Goal: Task Accomplishment & Management: Manage account settings

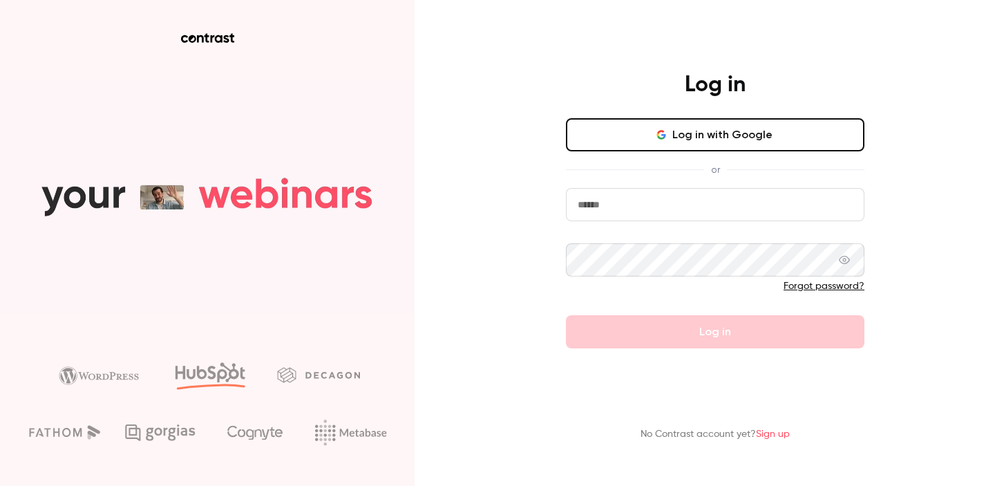
click at [651, 134] on button "Log in with Google" at bounding box center [715, 134] width 298 height 33
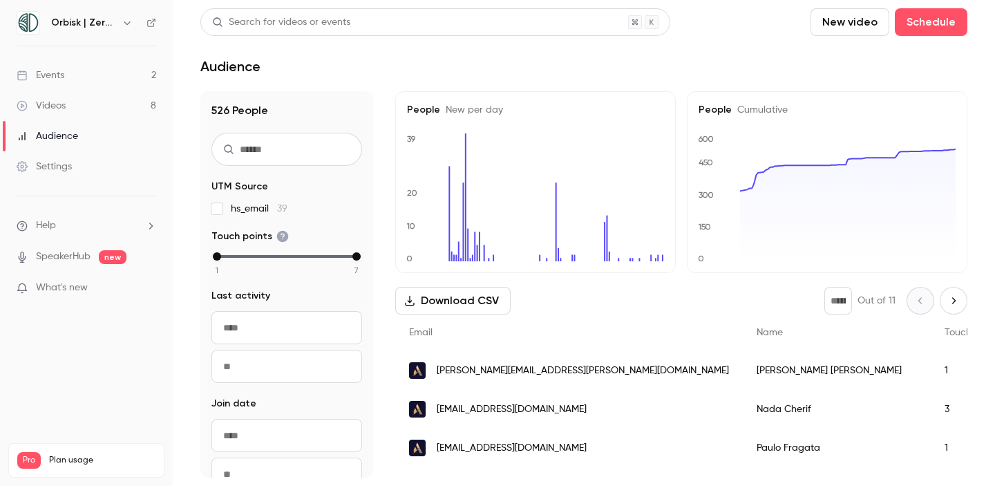
click at [102, 67] on link "Events 2" at bounding box center [86, 75] width 173 height 30
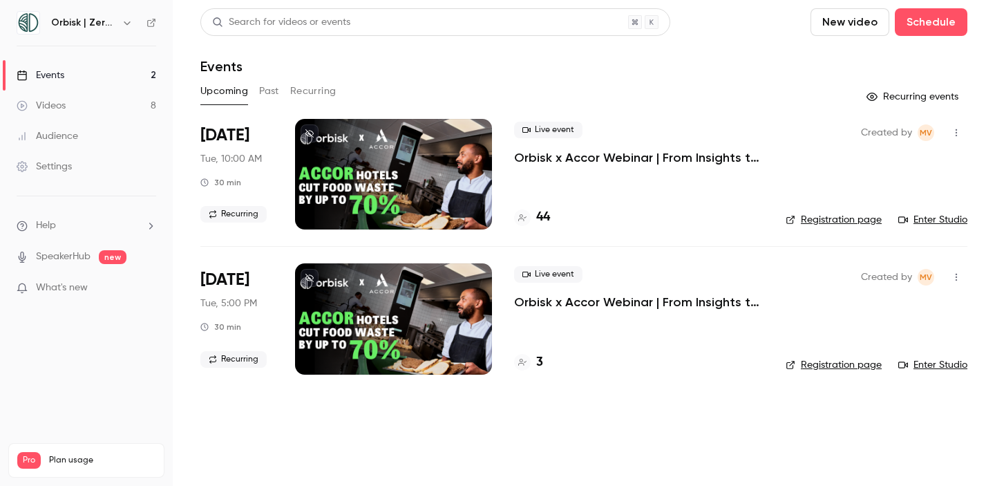
click at [561, 160] on p "Orbisk x Accor Webinar | From Insights to Actions: Create Your Personalized Foo…" at bounding box center [638, 157] width 249 height 17
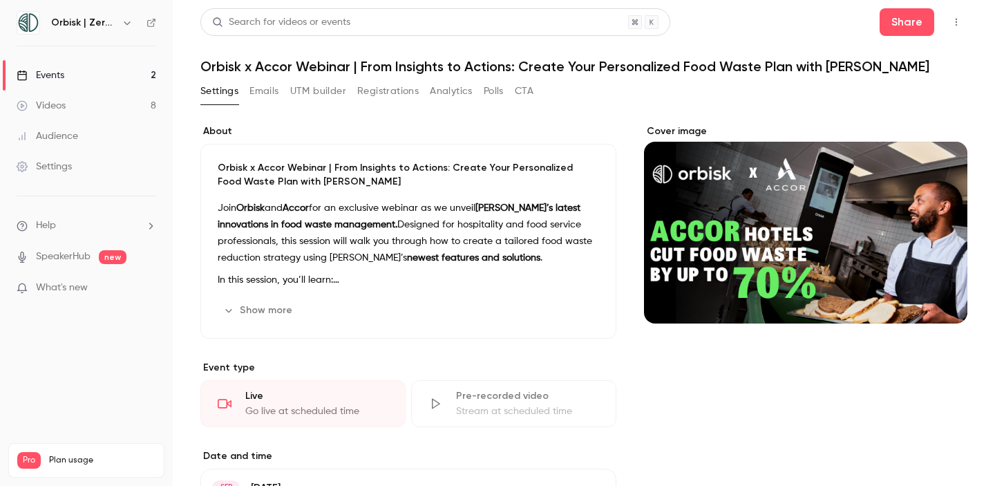
click at [517, 94] on button "CTA" at bounding box center [524, 91] width 19 height 22
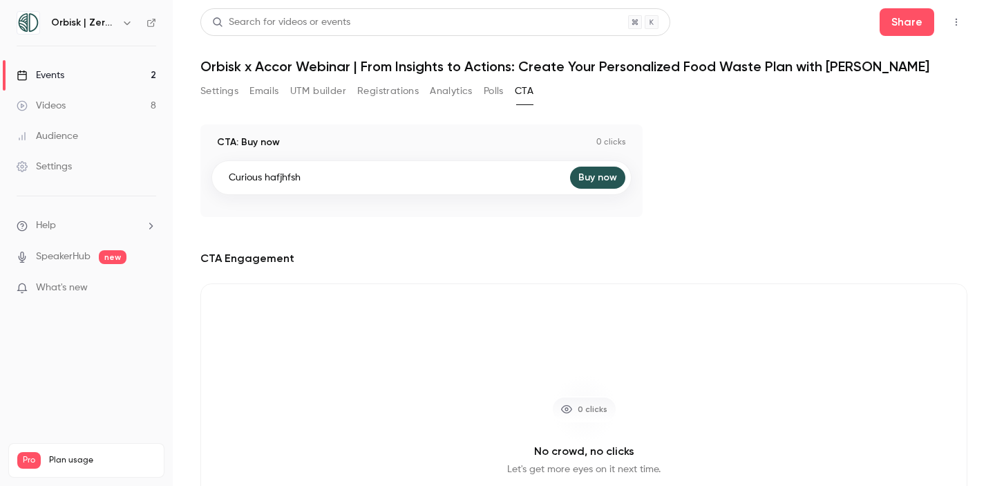
click at [486, 95] on button "Polls" at bounding box center [494, 91] width 20 height 22
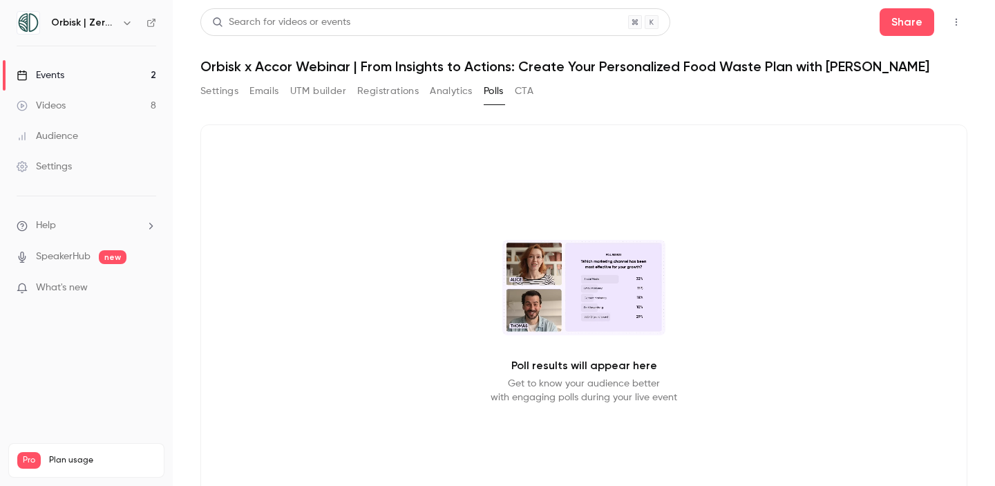
click at [463, 93] on button "Analytics" at bounding box center [451, 91] width 43 height 22
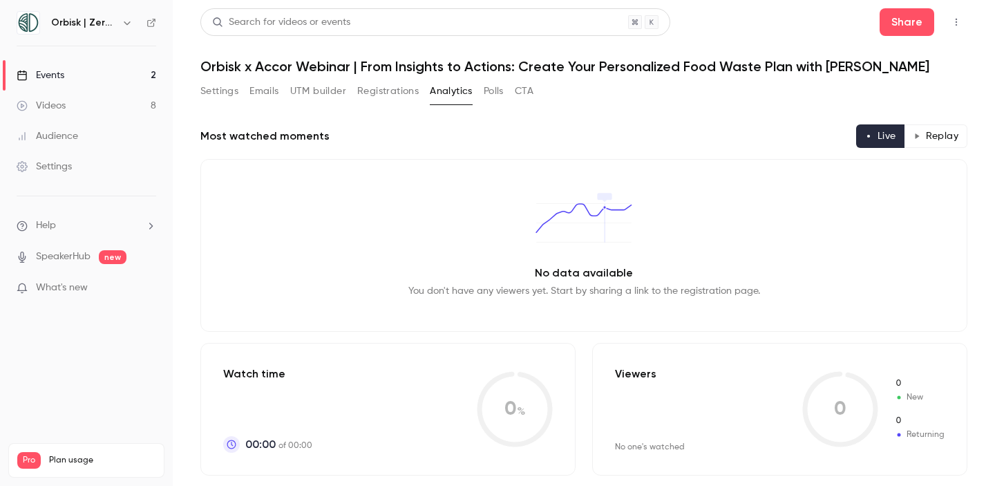
click at [373, 102] on button "Registrations" at bounding box center [387, 91] width 61 height 22
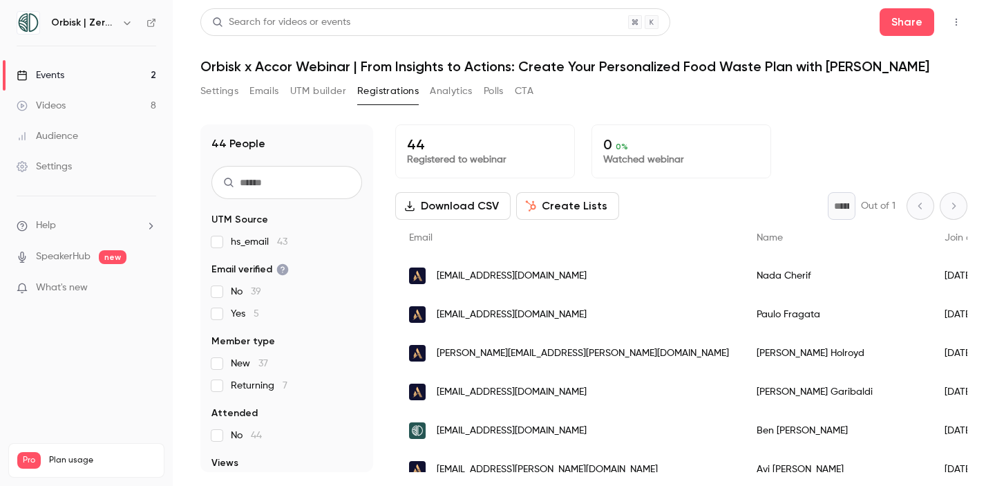
click at [338, 94] on button "UTM builder" at bounding box center [318, 91] width 56 height 22
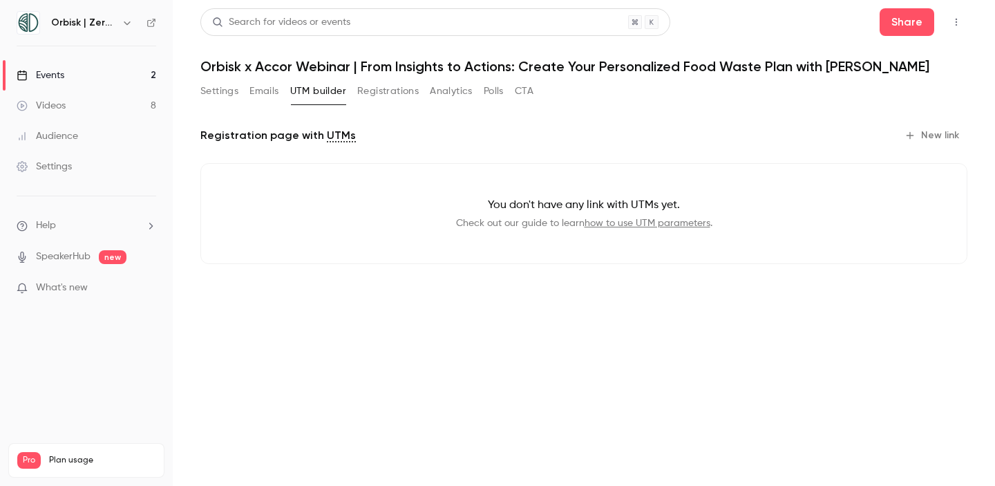
click at [269, 104] on div "Settings Emails UTM builder Registrations Analytics Polls CTA" at bounding box center [366, 94] width 333 height 28
click at [268, 95] on button "Emails" at bounding box center [263, 91] width 29 height 22
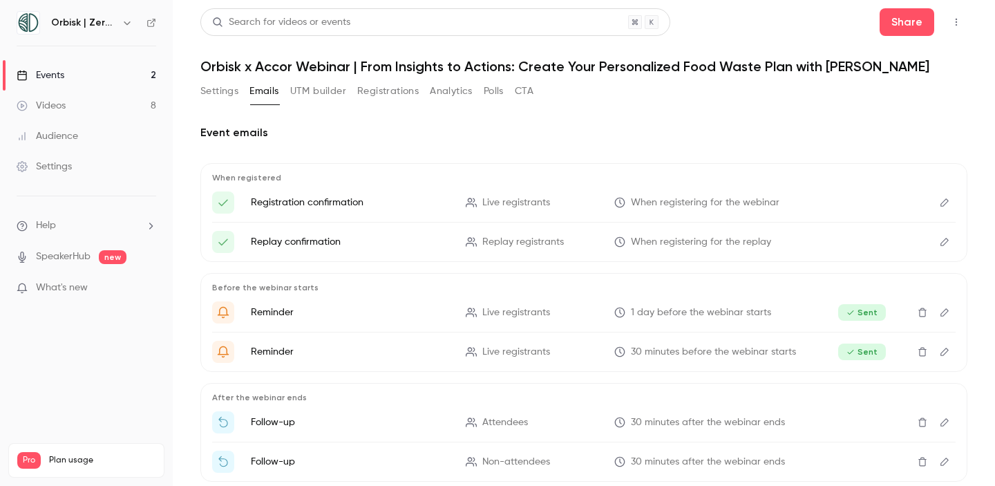
click at [221, 91] on button "Settings" at bounding box center [219, 91] width 38 height 22
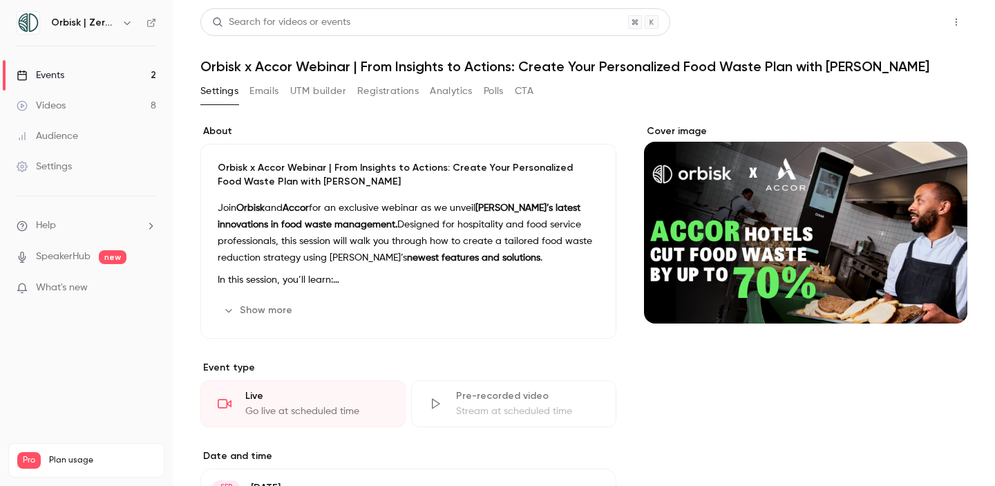
click at [893, 15] on button "Share" at bounding box center [907, 22] width 55 height 28
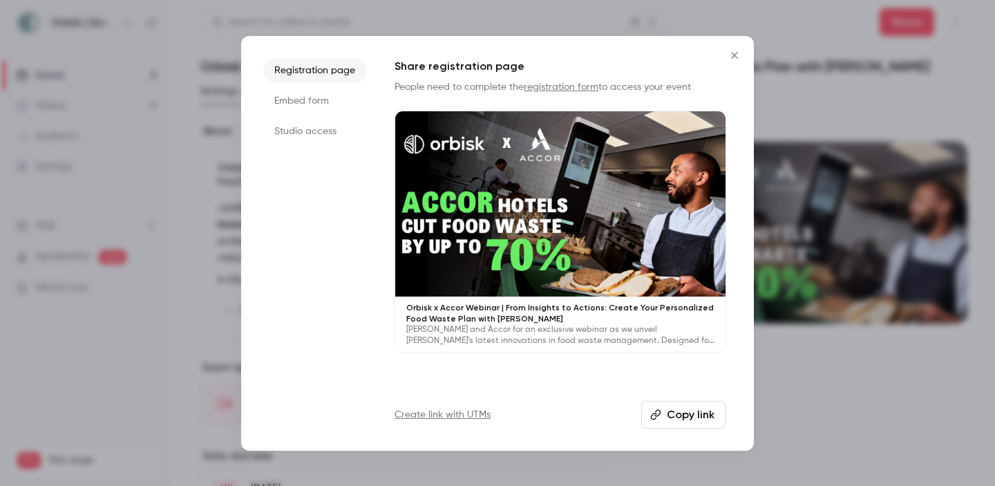
click at [695, 406] on button "Copy link" at bounding box center [683, 415] width 85 height 28
click at [739, 46] on button "Close" at bounding box center [735, 55] width 28 height 28
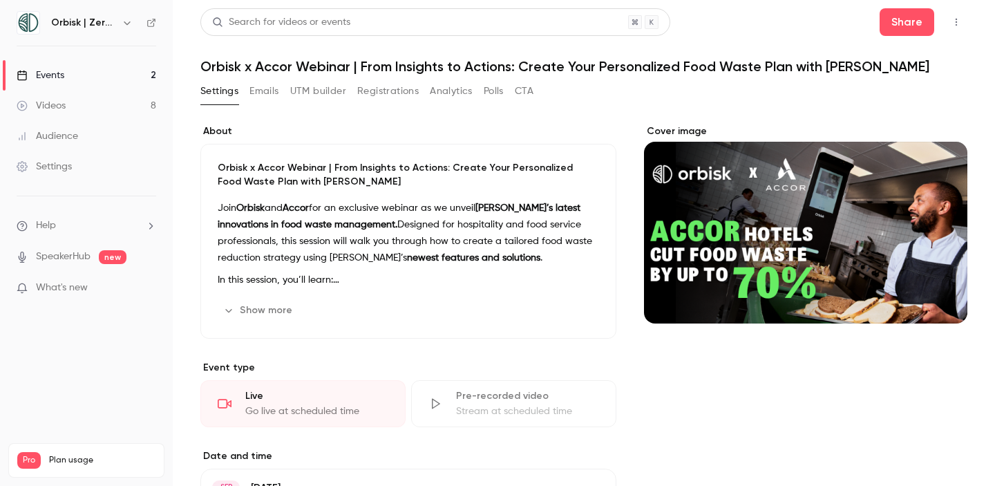
click at [77, 137] on div "Audience" at bounding box center [47, 136] width 61 height 14
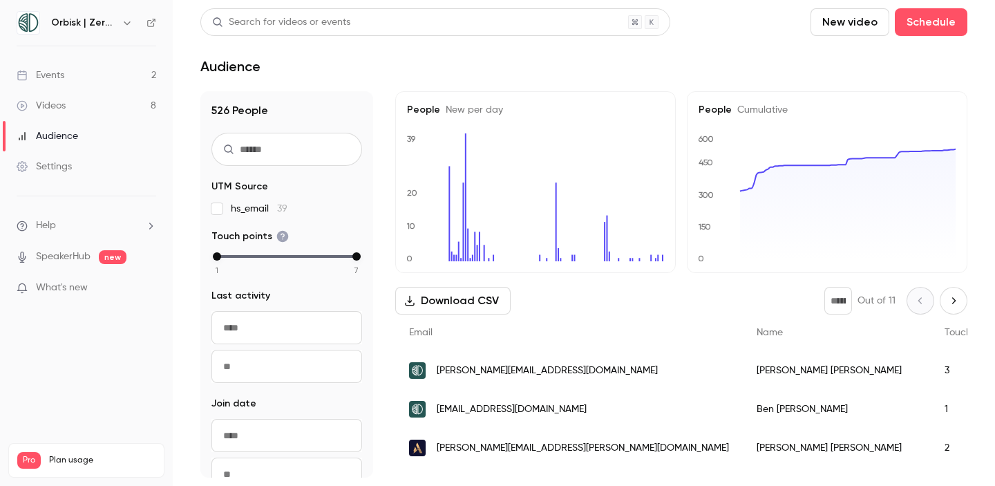
click at [565, 368] on div "[PERSON_NAME][EMAIL_ADDRESS][DOMAIN_NAME]" at bounding box center [569, 370] width 348 height 39
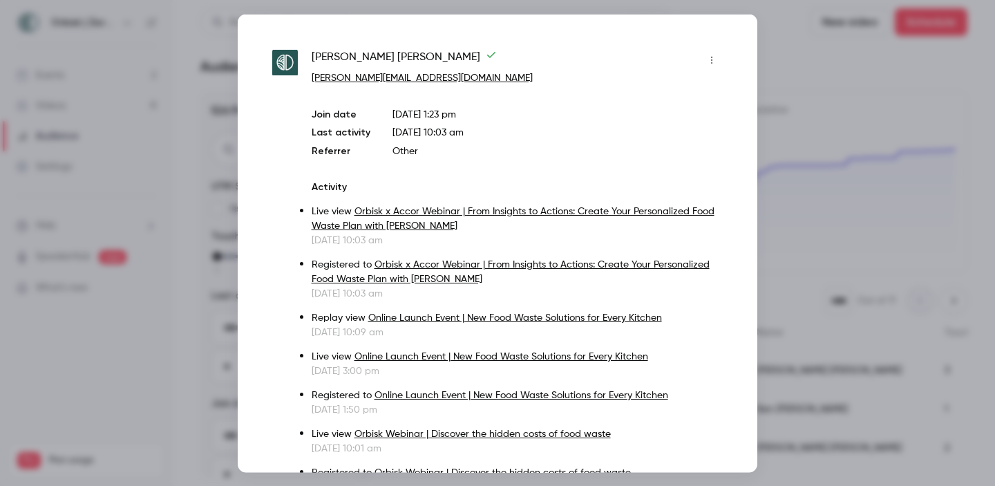
click at [768, 270] on div at bounding box center [497, 243] width 995 height 486
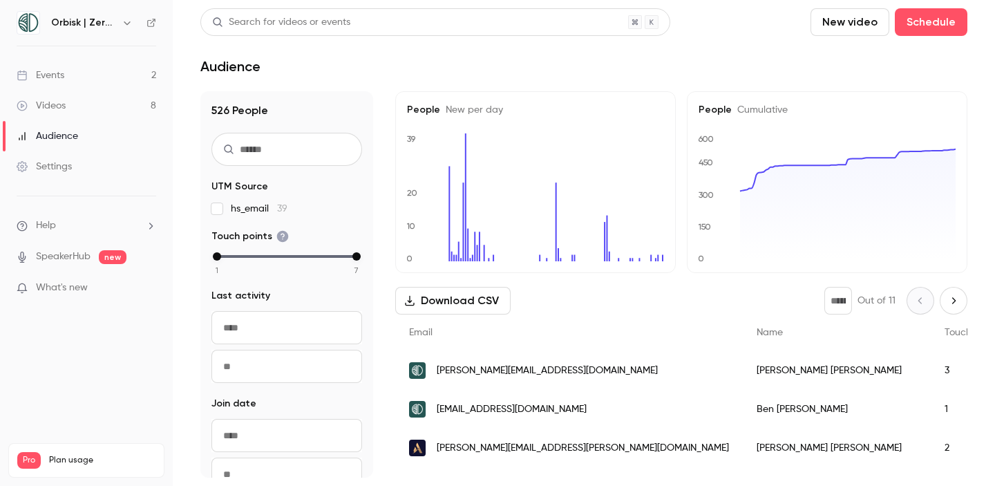
click at [97, 75] on link "Events 2" at bounding box center [86, 75] width 173 height 30
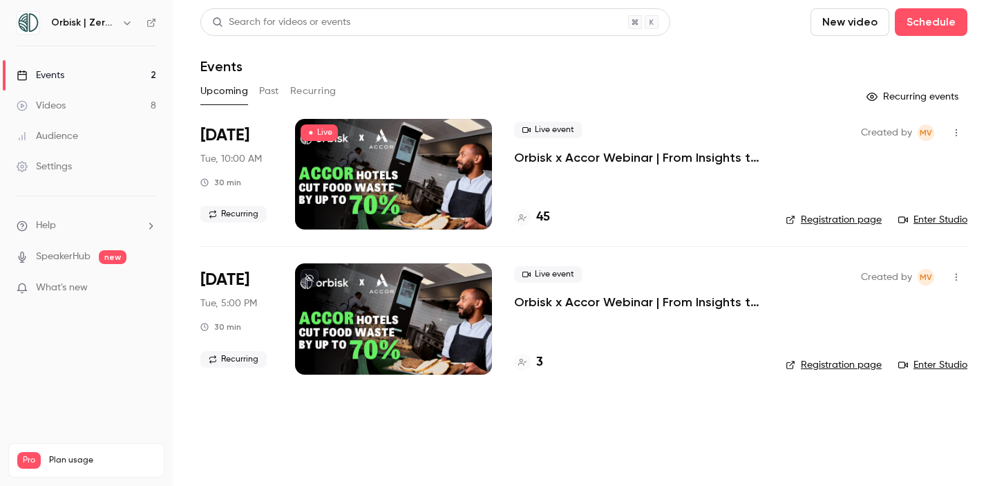
click at [421, 187] on div at bounding box center [393, 174] width 197 height 111
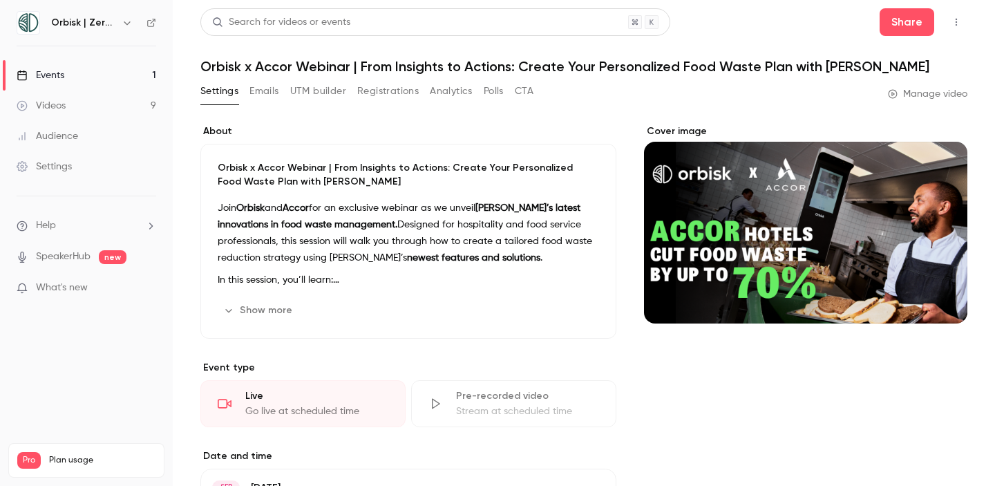
click at [508, 85] on div "Settings Emails UTM builder Registrations Analytics Polls CTA" at bounding box center [366, 91] width 333 height 22
click at [464, 88] on button "Analytics" at bounding box center [451, 91] width 43 height 22
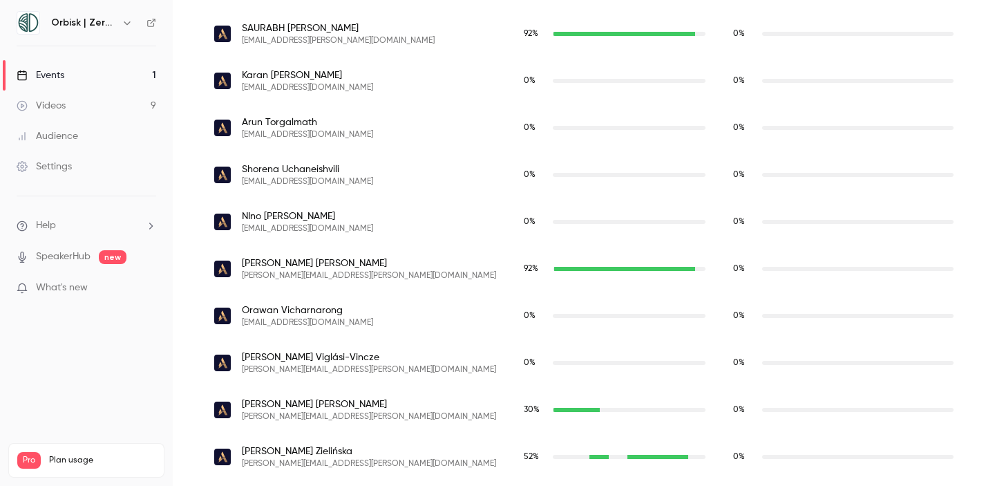
scroll to position [2218, 0]
